Goal: Information Seeking & Learning: Learn about a topic

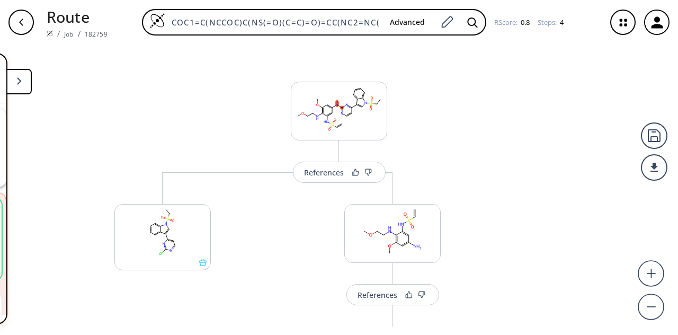
scroll to position [144, 0]
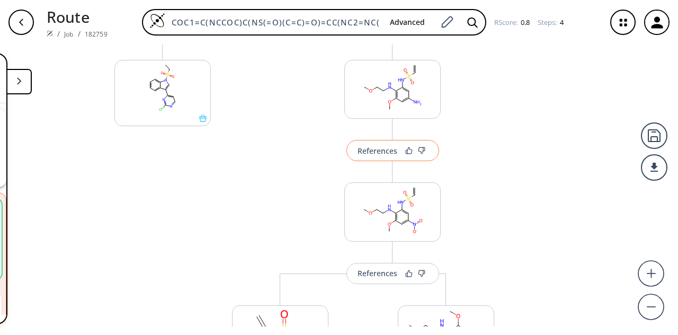
click at [364, 152] on div "References" at bounding box center [378, 150] width 40 height 7
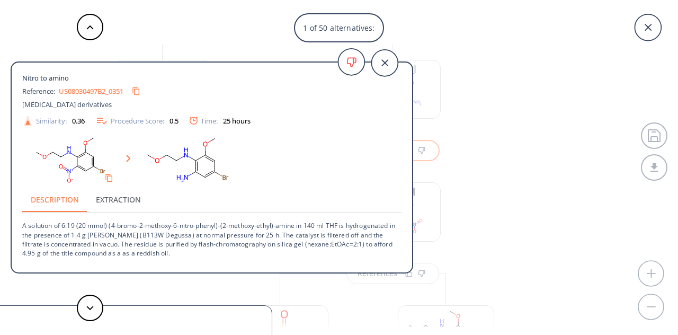
click at [455, 42] on div "1 of 50 alternatives:" at bounding box center [339, 27] width 678 height 29
click at [393, 57] on icon at bounding box center [385, 63] width 27 height 27
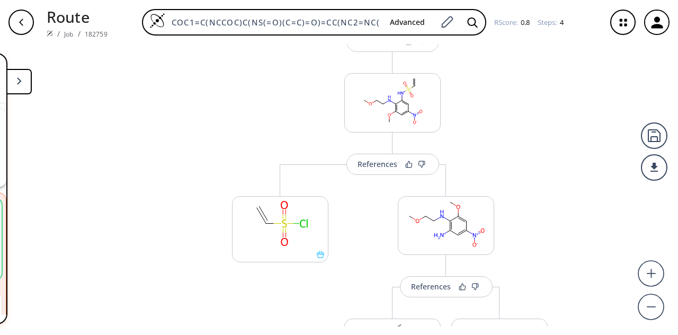
scroll to position [243, 0]
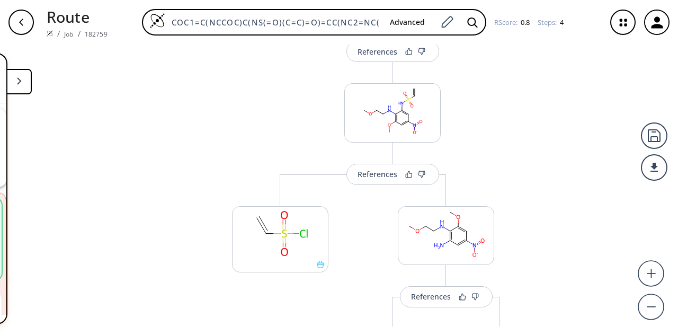
click at [27, 25] on div "button" at bounding box center [20, 22] width 25 height 25
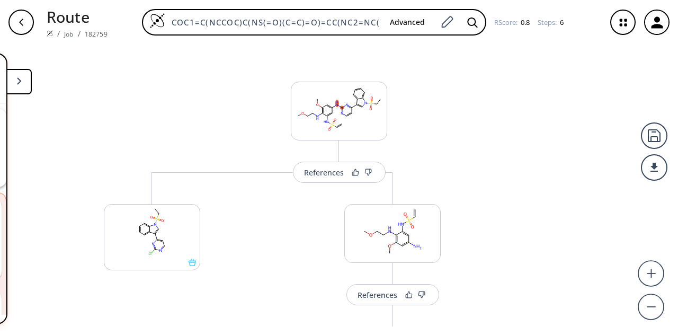
click at [22, 23] on icon "button" at bounding box center [21, 22] width 8 height 8
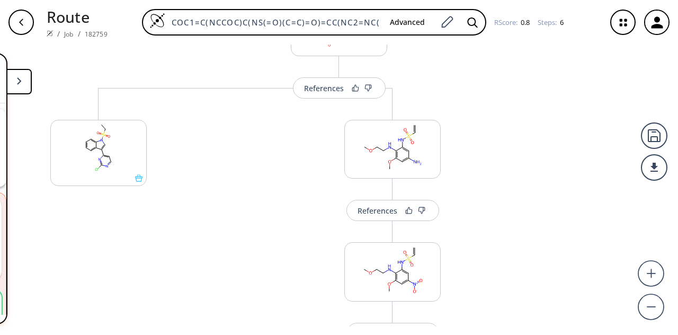
scroll to position [79, 0]
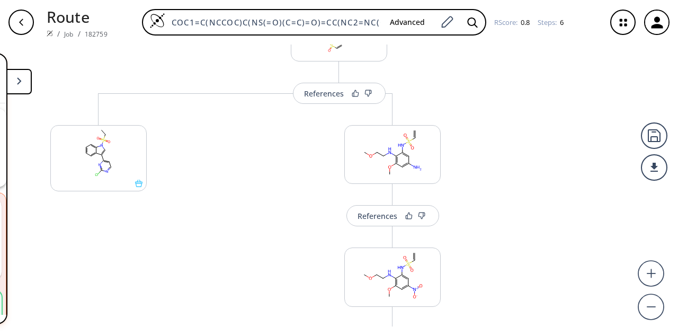
click at [23, 83] on button at bounding box center [18, 81] width 25 height 25
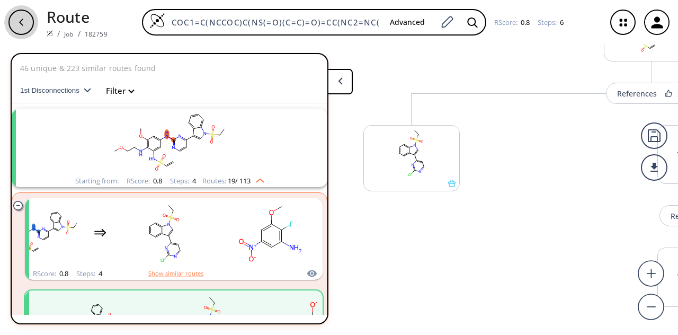
click at [22, 25] on icon "button" at bounding box center [21, 22] width 4 height 7
click at [20, 17] on div "button" at bounding box center [20, 22] width 25 height 25
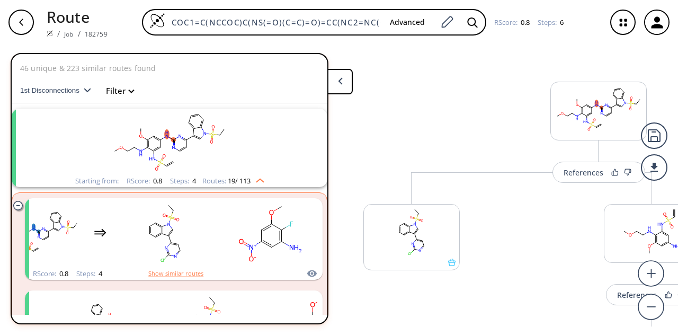
click at [80, 136] on rect "clusters" at bounding box center [170, 142] width 276 height 66
